Goal: Task Accomplishment & Management: Manage account settings

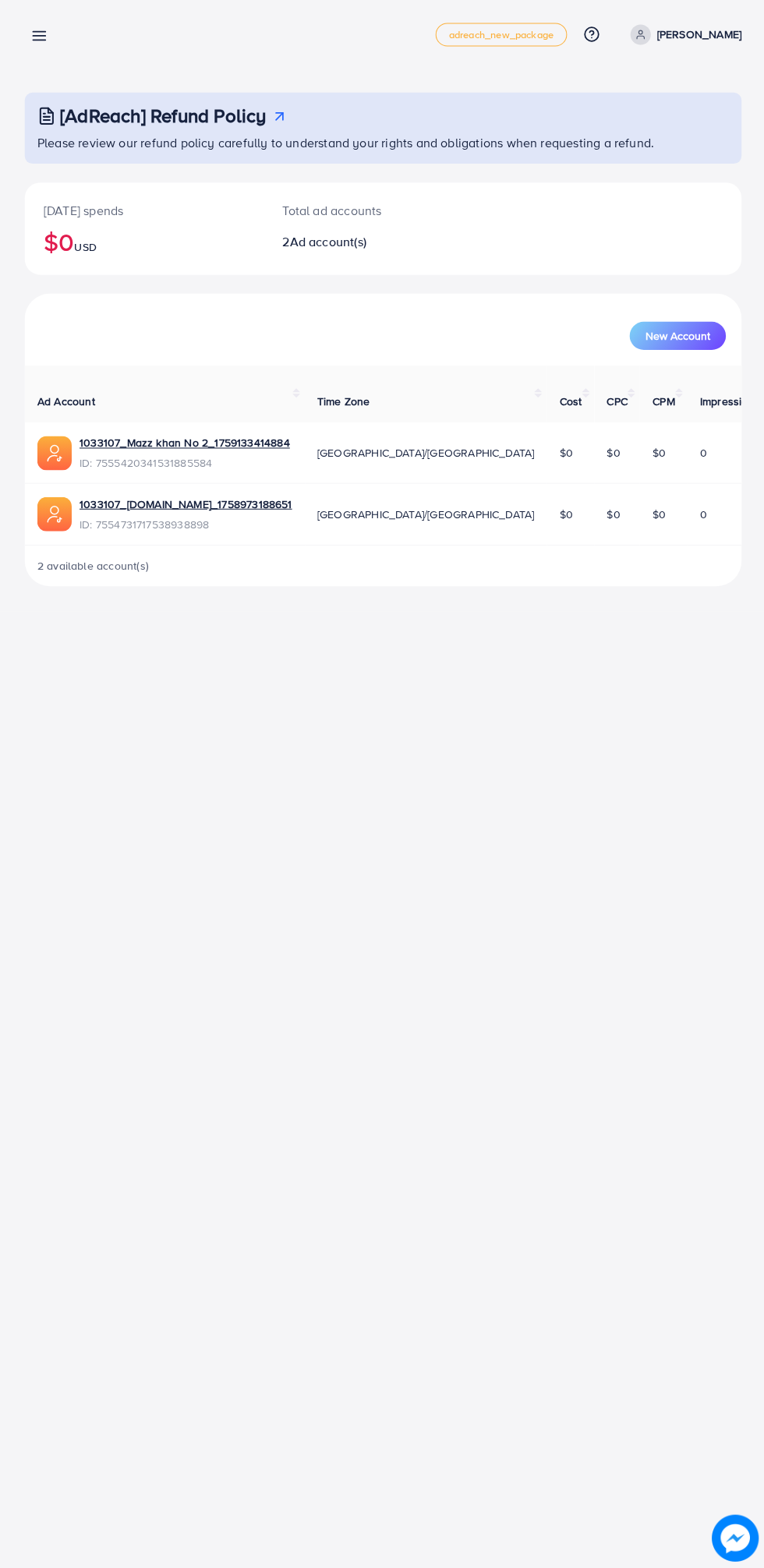
click at [39, 44] on line at bounding box center [39, 44] width 12 height 0
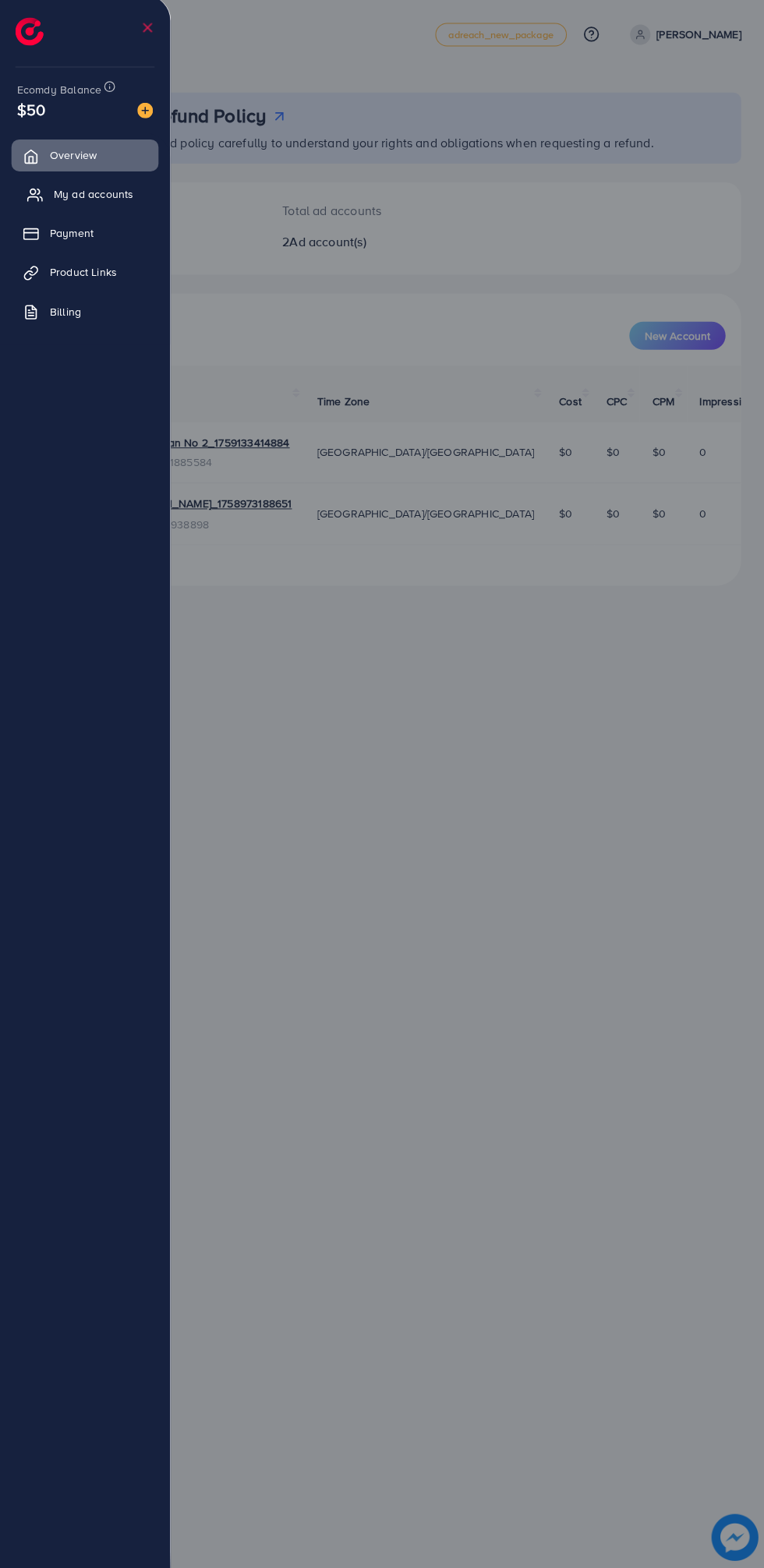
click at [34, 196] on icon at bounding box center [35, 198] width 16 height 16
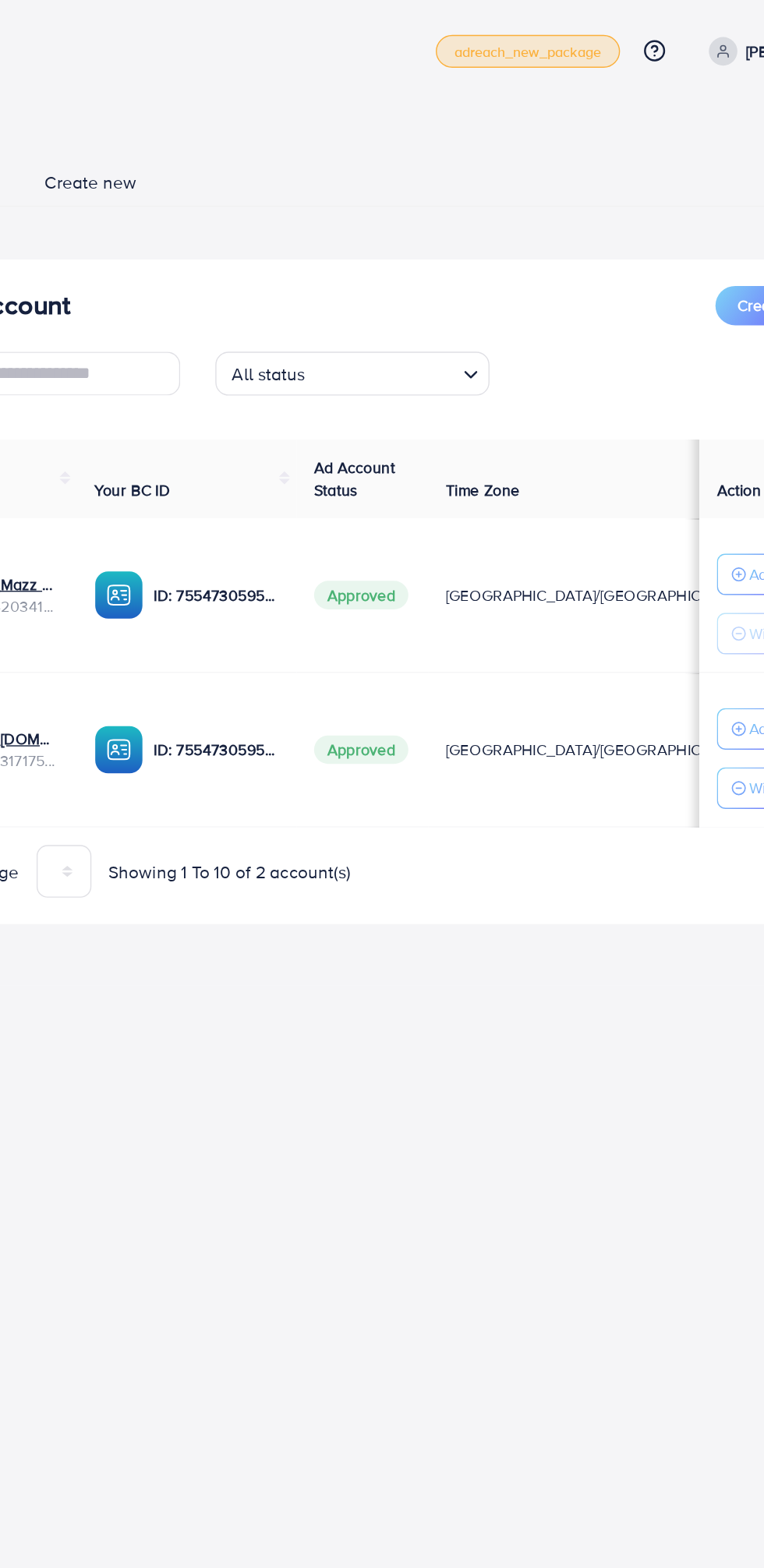
click at [500, 38] on span "adreach_new_package" at bounding box center [499, 39] width 104 height 10
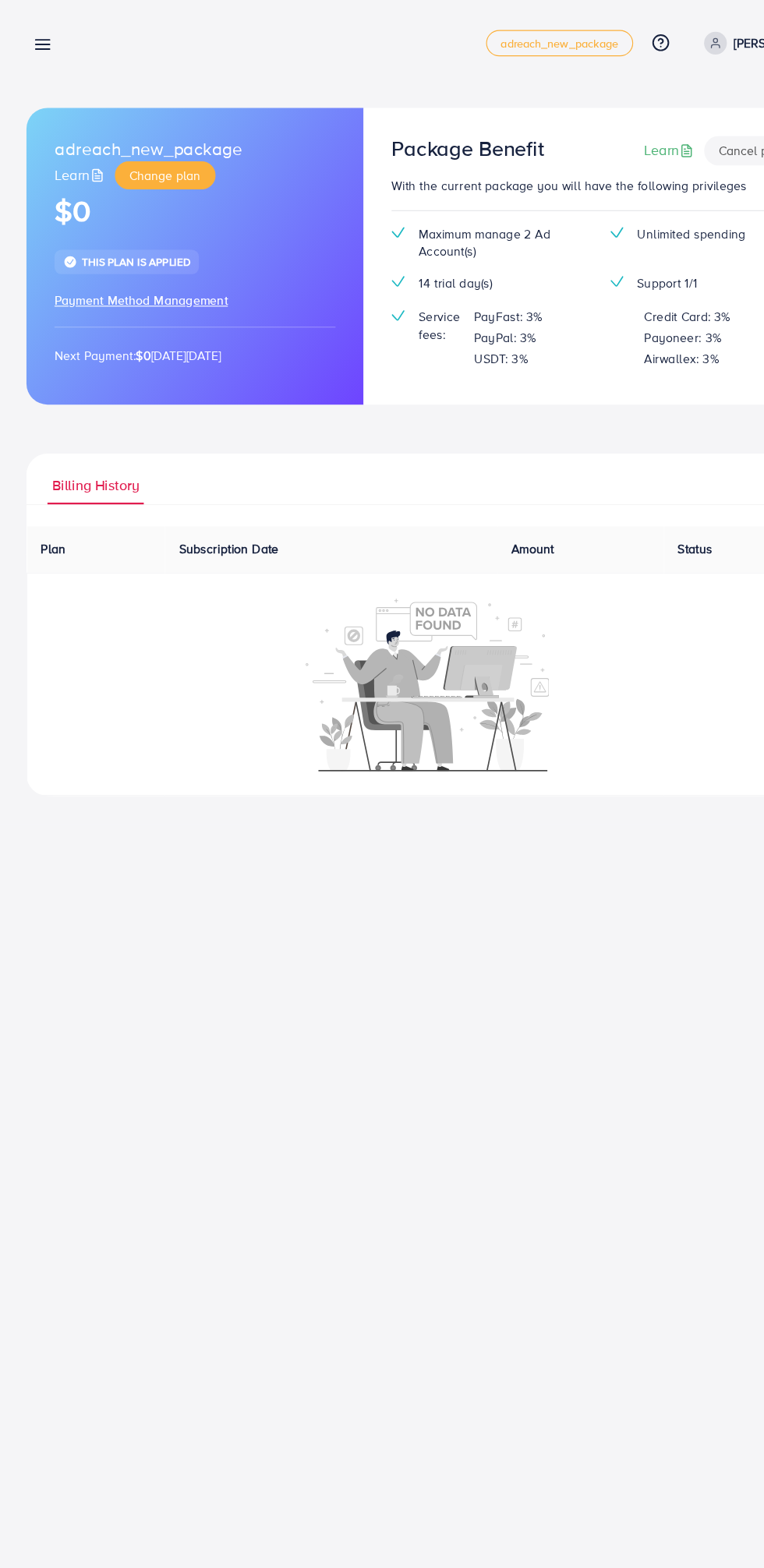
click at [47, 5] on div "adreach_new_package Learn Change plan $0 This plan is applied Payment Method Ma…" at bounding box center [382, 367] width 764 height 734
click at [36, 37] on icon at bounding box center [39, 40] width 17 height 17
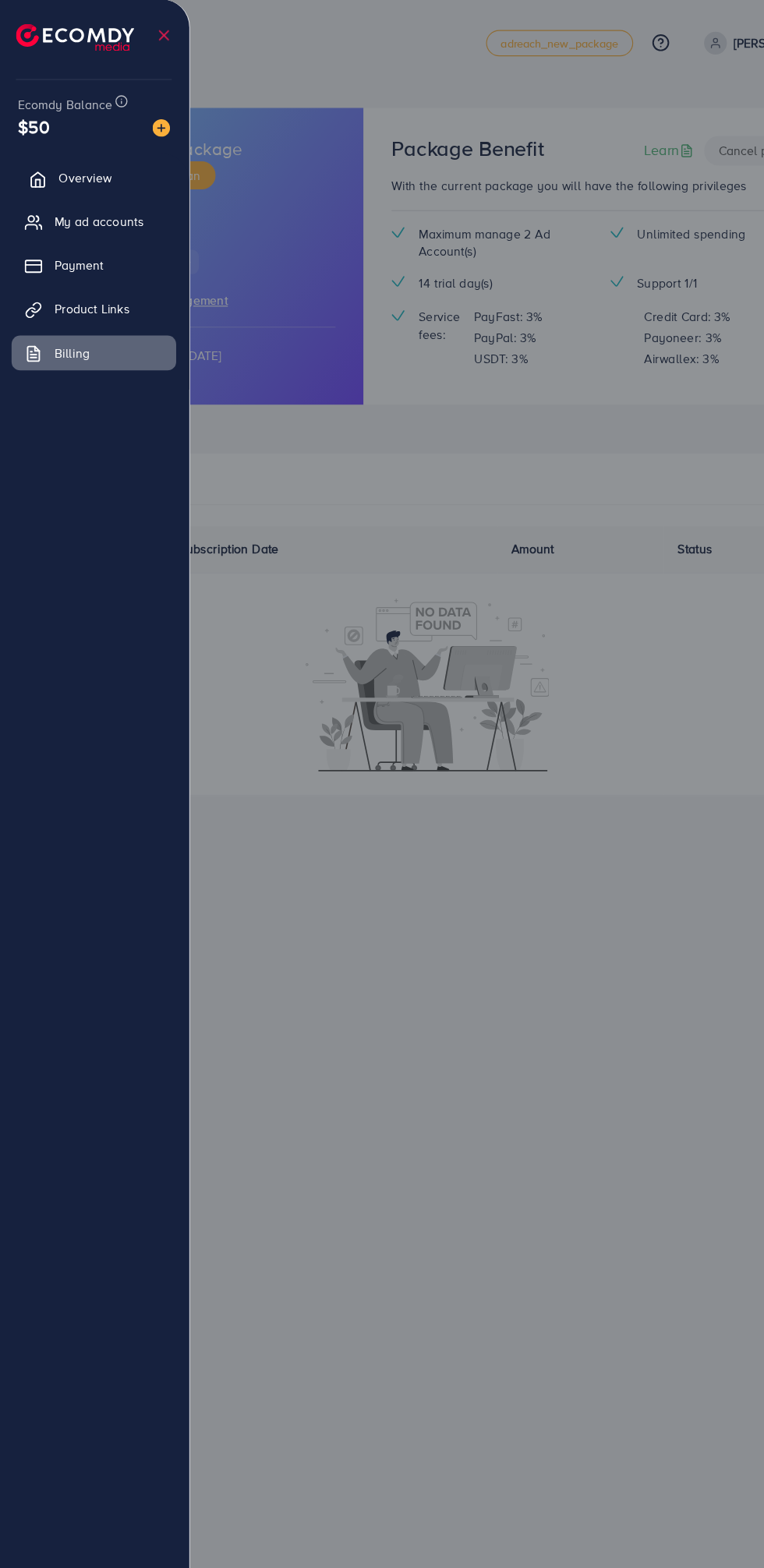
click at [31, 147] on link "Overview" at bounding box center [85, 158] width 147 height 31
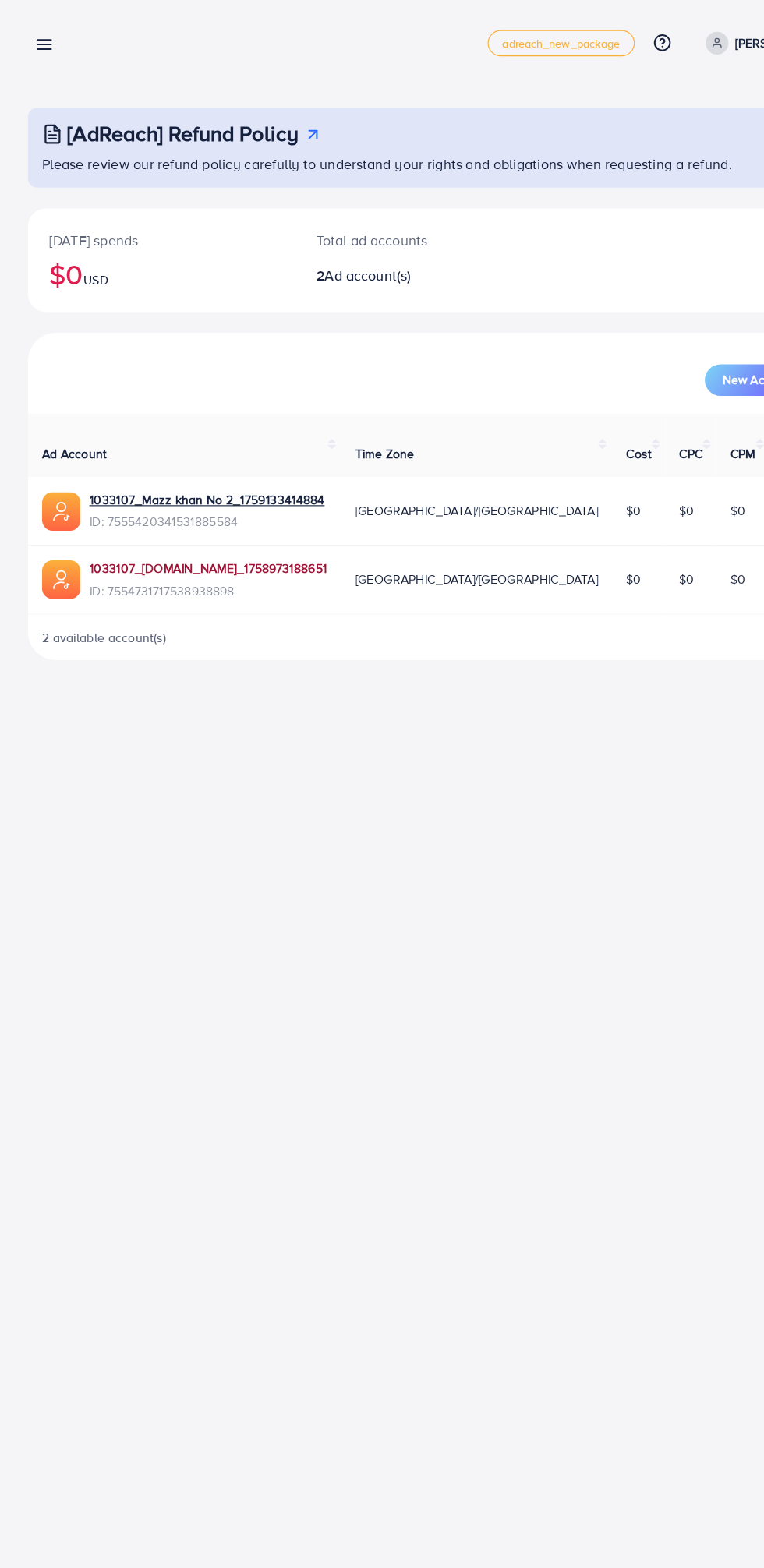
click at [275, 508] on link "1033107_[DOMAIN_NAME]_1758973188651" at bounding box center [185, 507] width 212 height 16
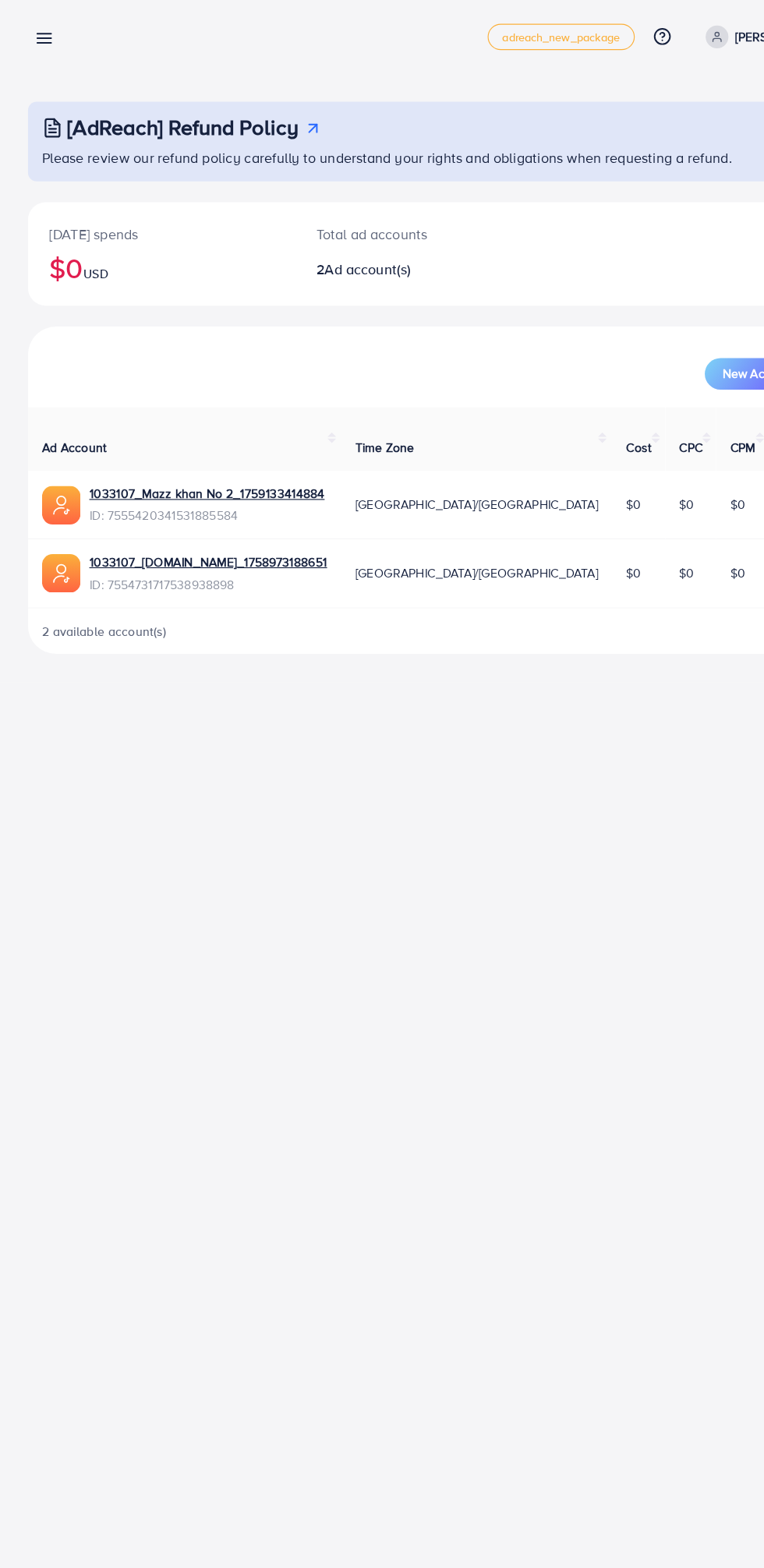
click at [38, 37] on line at bounding box center [39, 37] width 12 height 0
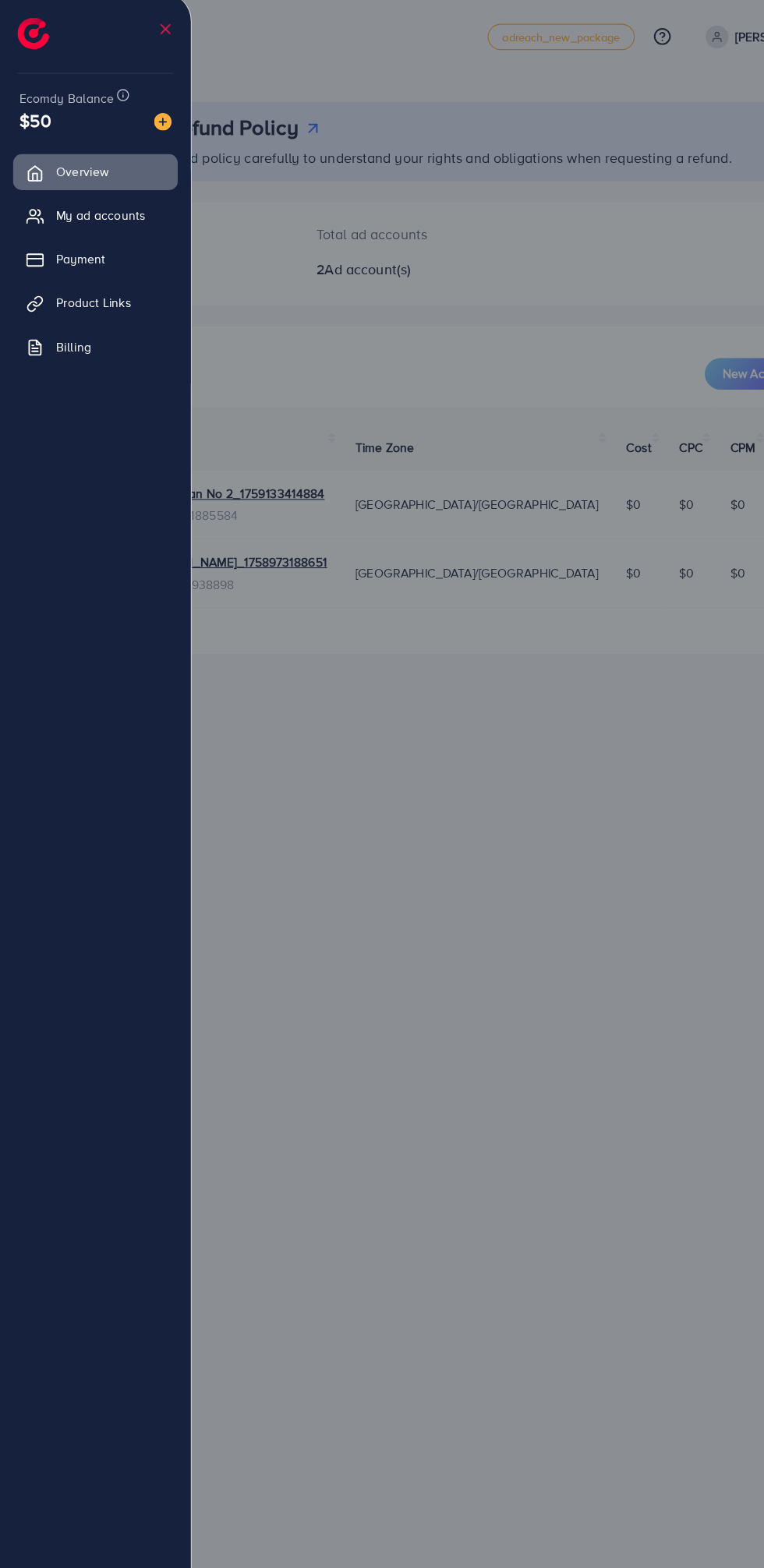
click at [189, 746] on div at bounding box center [382, 941] width 764 height 1881
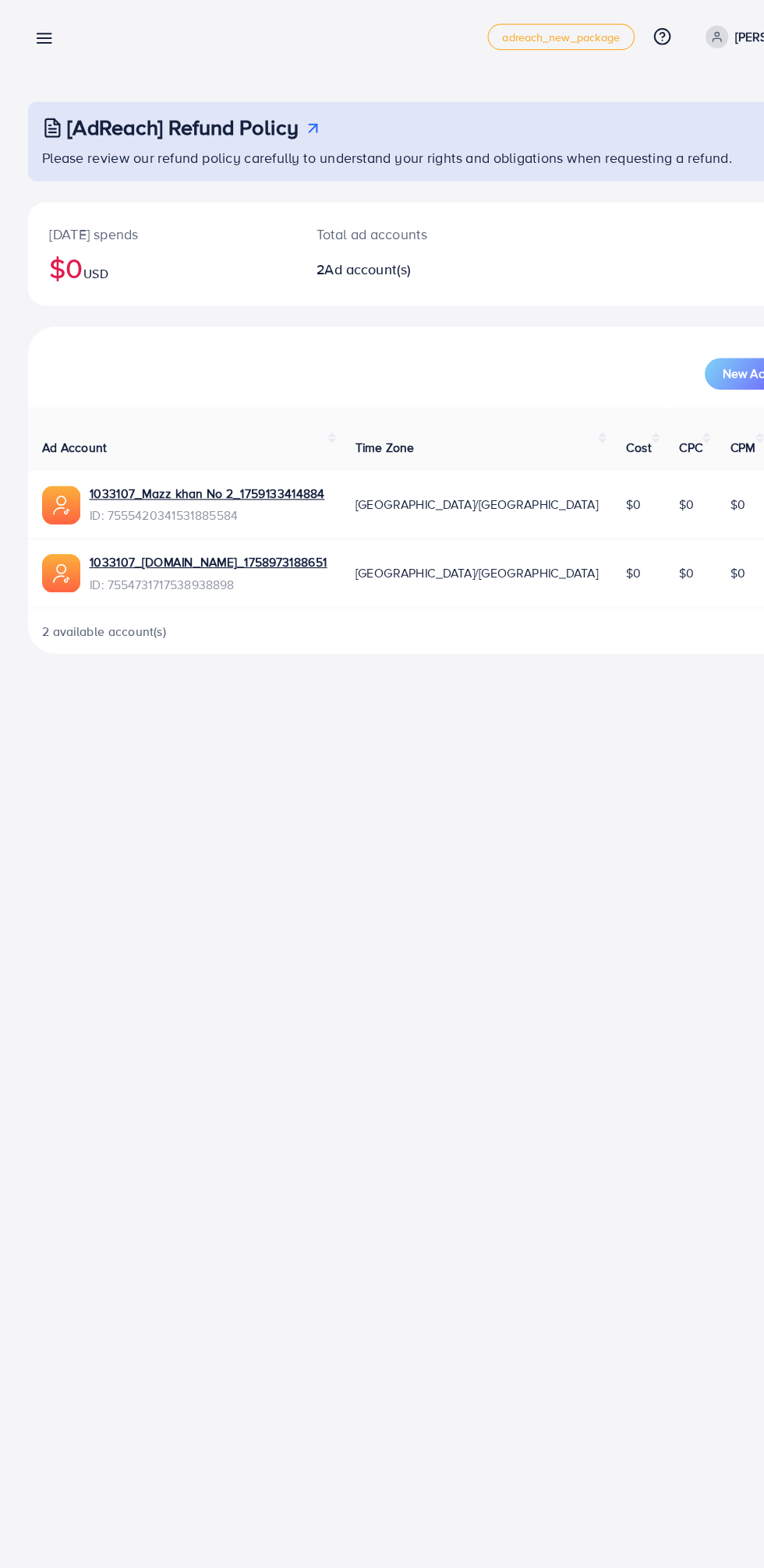
click at [39, 44] on line at bounding box center [39, 44] width 12 height 0
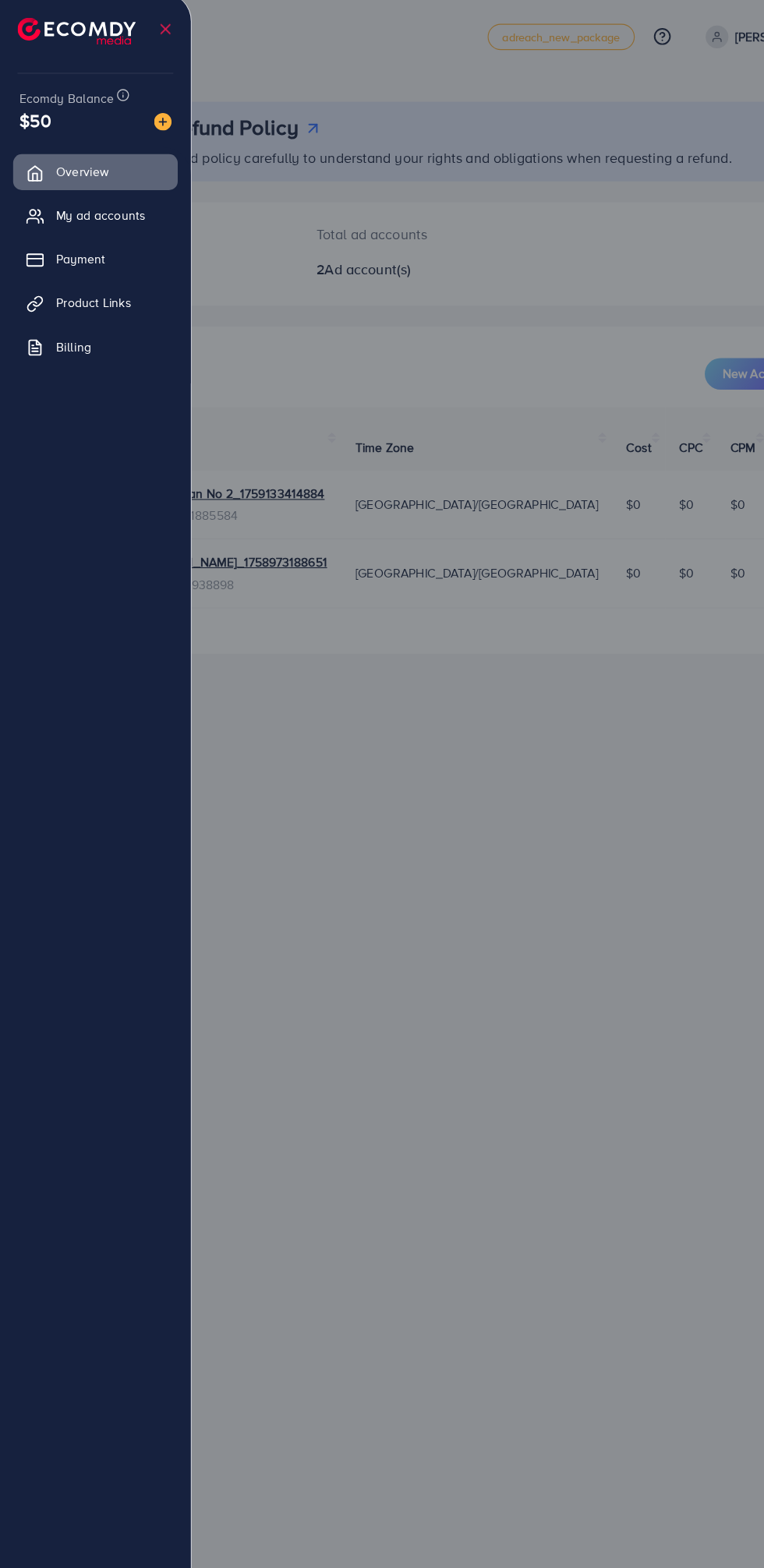
click at [196, 663] on div at bounding box center [382, 941] width 764 height 1881
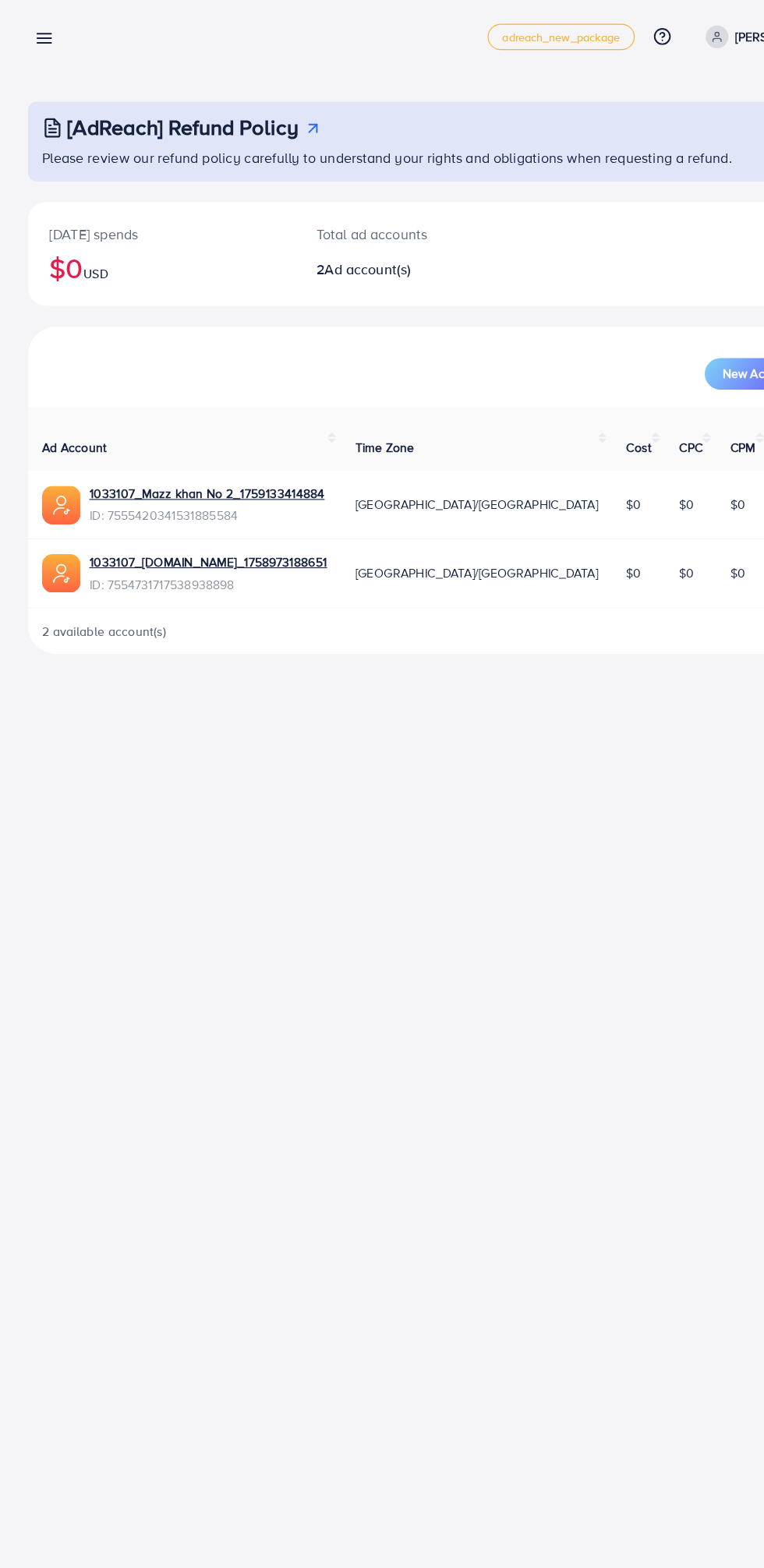
click at [39, 37] on line at bounding box center [39, 37] width 12 height 0
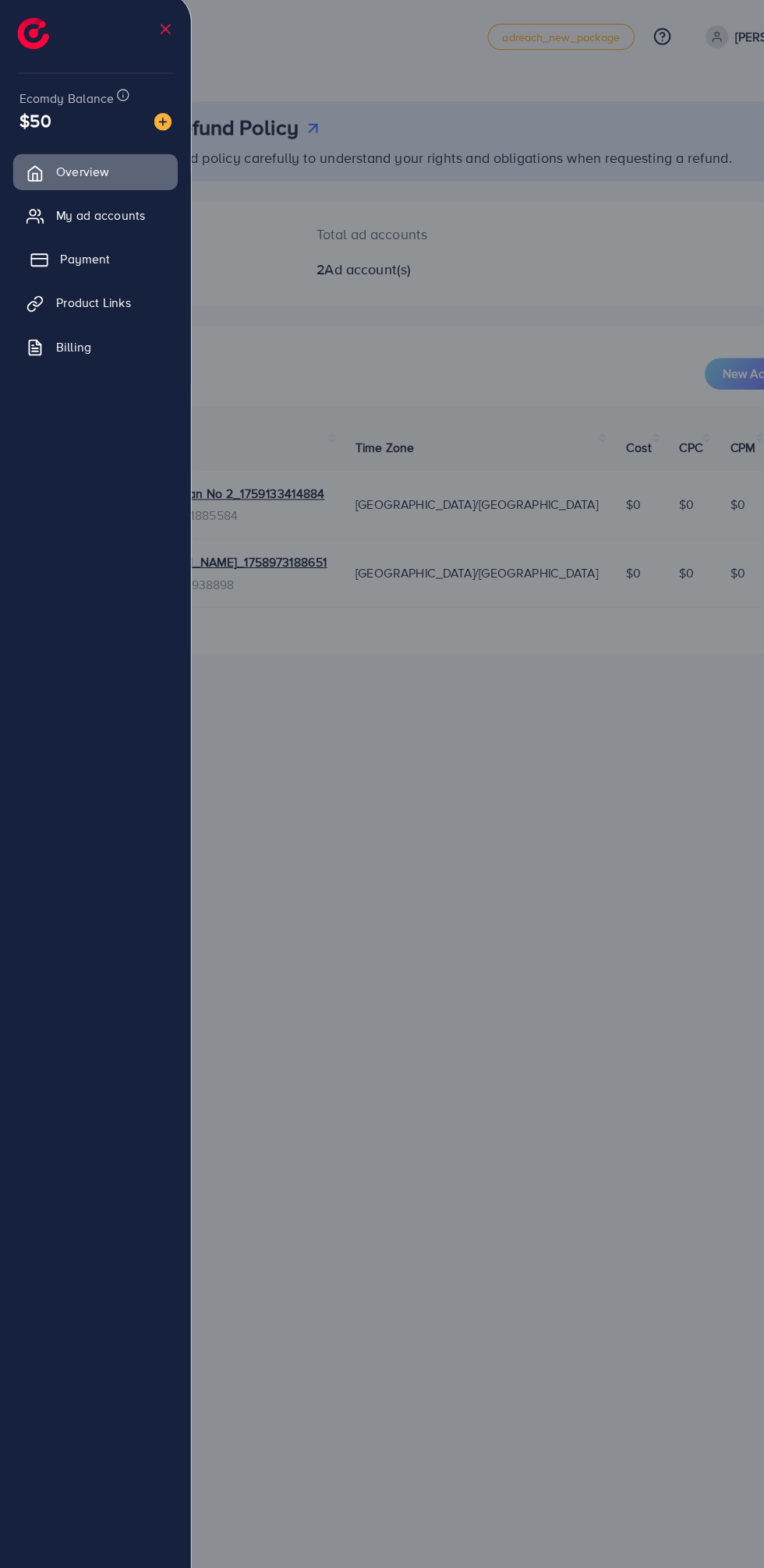
click at [30, 237] on line at bounding box center [35, 237] width 14 height 0
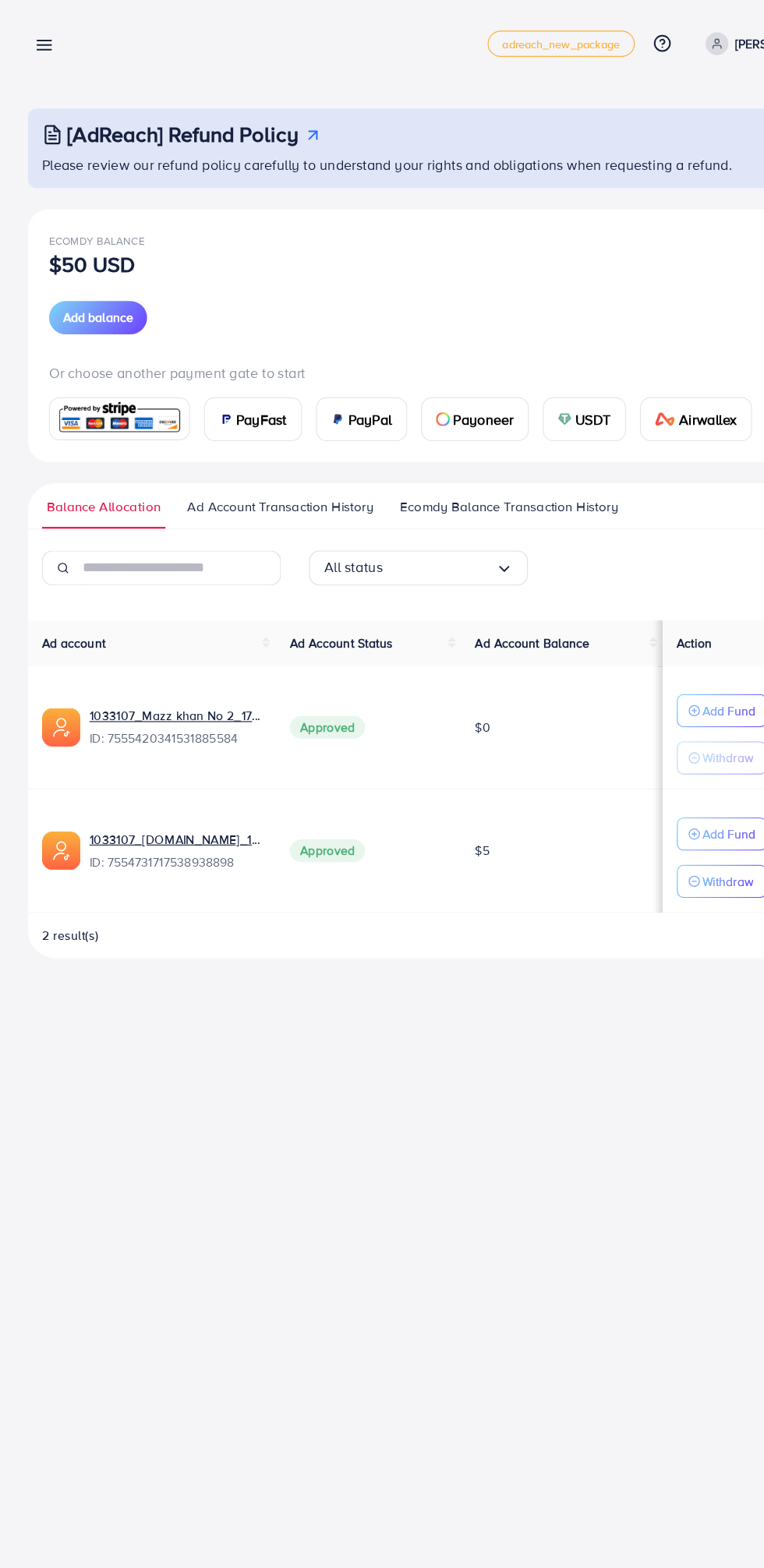
click at [52, 0] on div "[AdReach] Refund Policy Please review our refund policy carefully to understand…" at bounding box center [382, 439] width 764 height 878
click at [42, 41] on line at bounding box center [39, 41] width 12 height 0
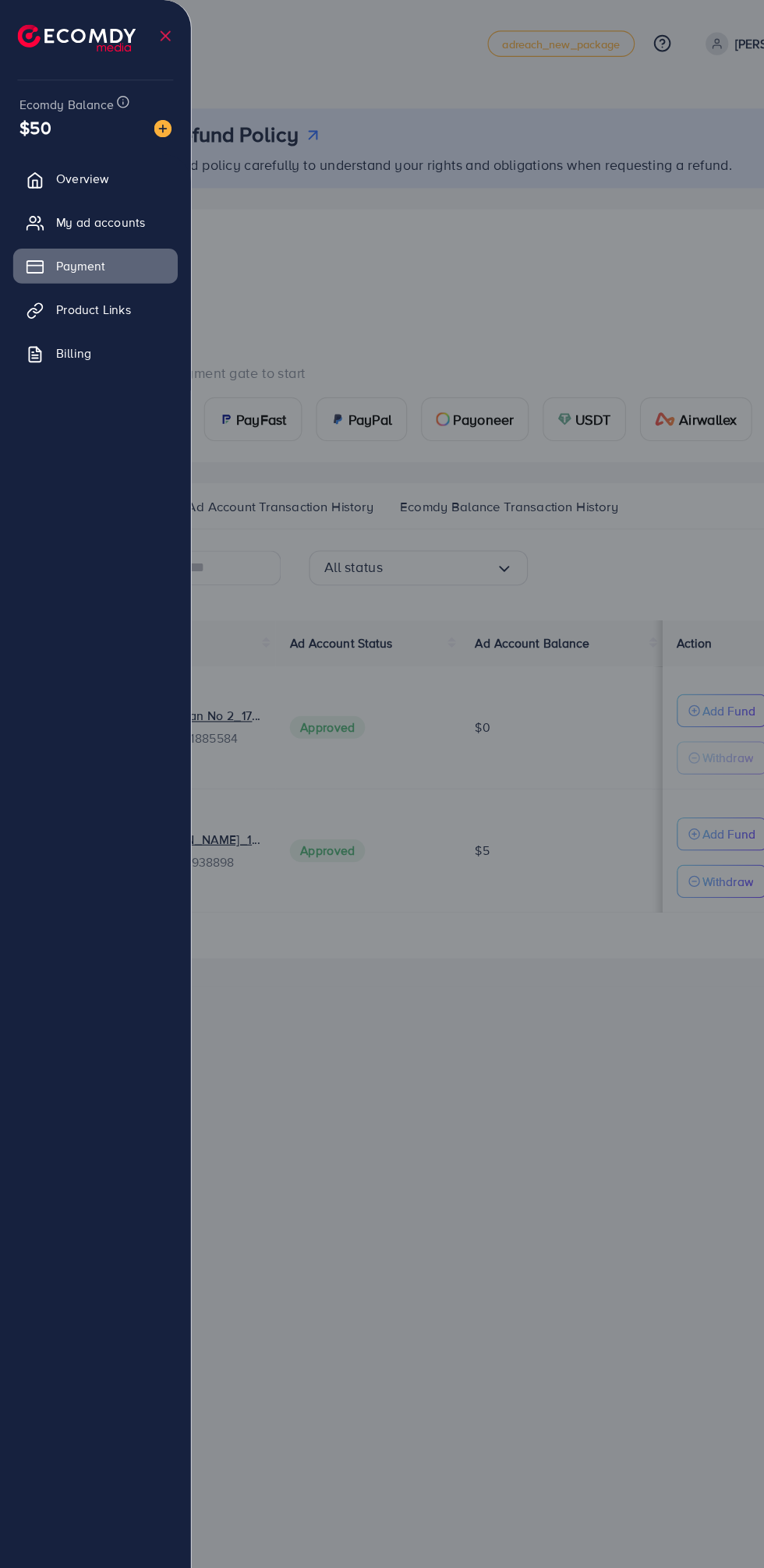
click at [344, 51] on div at bounding box center [382, 941] width 764 height 1881
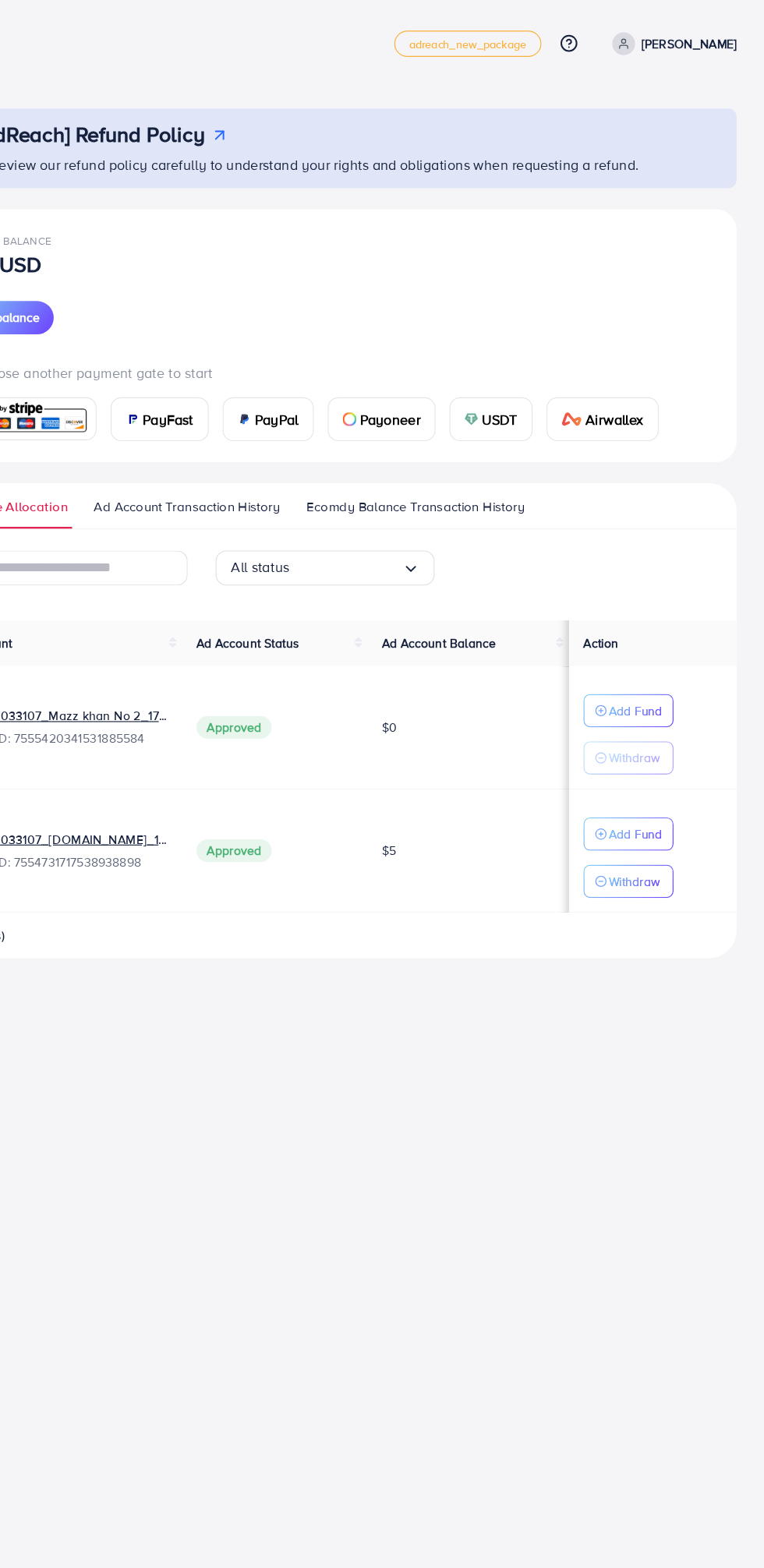
click at [648, 31] on span at bounding box center [638, 39] width 20 height 20
click at [639, 126] on span "Log out" at bounding box center [645, 127] width 42 height 18
